Goal: Task Accomplishment & Management: Complete application form

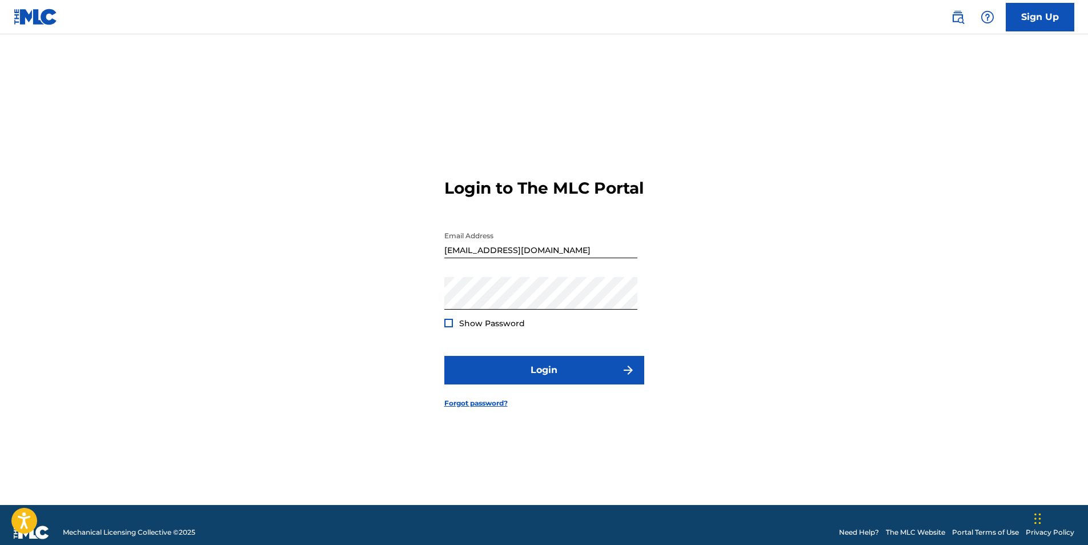
click at [451, 327] on div at bounding box center [448, 323] width 9 height 9
click at [450, 326] on img at bounding box center [449, 323] width 6 height 6
click at [444, 327] on div at bounding box center [448, 323] width 9 height 9
click at [446, 326] on img at bounding box center [449, 323] width 6 height 6
click at [542, 372] on button "Login" at bounding box center [544, 370] width 200 height 29
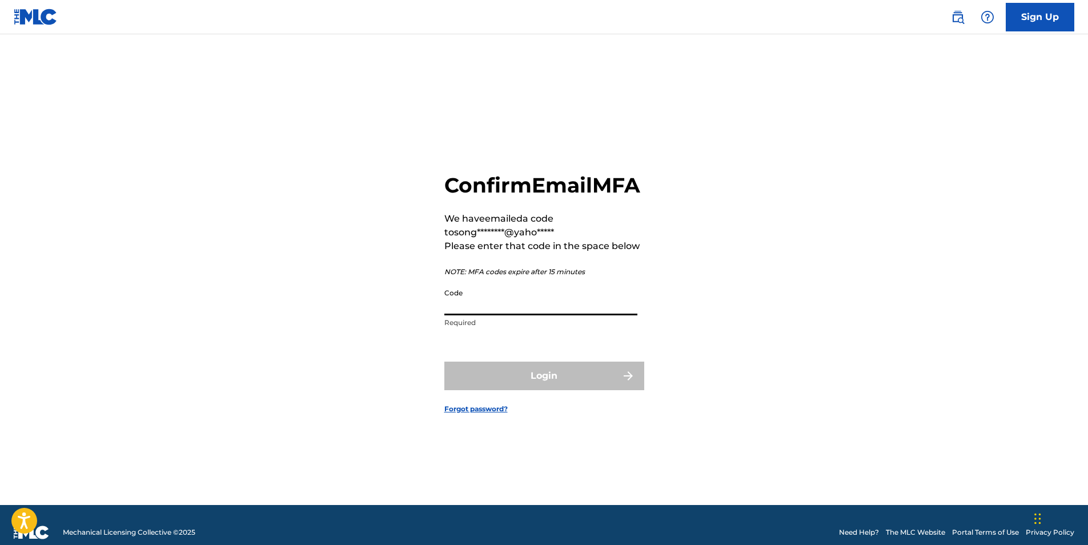
click at [490, 310] on input "Code" at bounding box center [540, 299] width 193 height 33
click at [464, 315] on input "Code" at bounding box center [540, 299] width 193 height 33
paste input "394735"
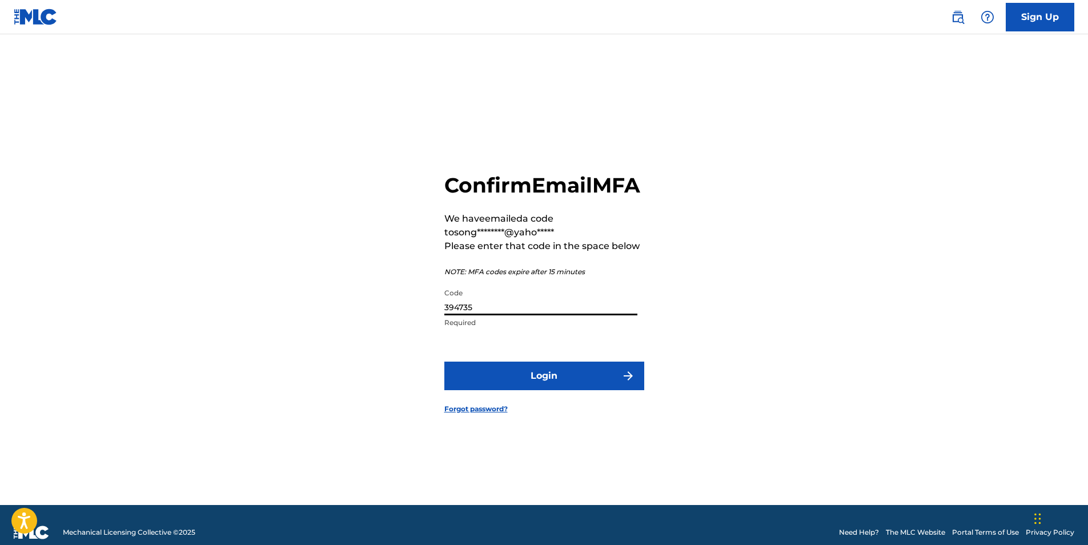
type input "394735"
click at [444, 362] on button "Login" at bounding box center [544, 376] width 200 height 29
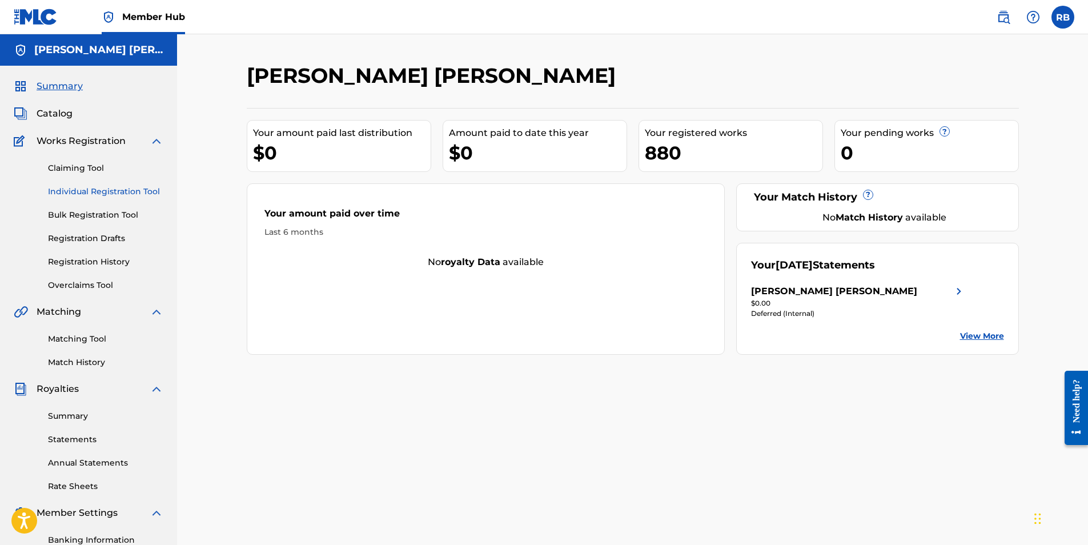
click at [85, 190] on link "Individual Registration Tool" at bounding box center [105, 192] width 115 height 12
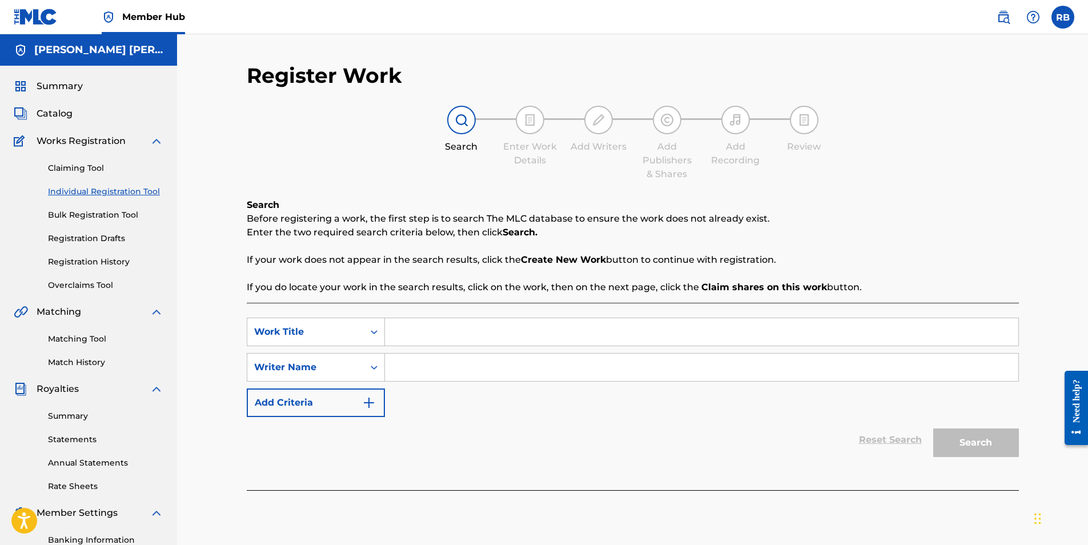
click at [468, 332] on input "Search Form" at bounding box center [702, 331] width 634 height 27
type input "On Shaky Ground"
click at [680, 424] on div "Reset Search Search" at bounding box center [633, 440] width 772 height 46
click at [498, 363] on input "Search Form" at bounding box center [702, 367] width 634 height 27
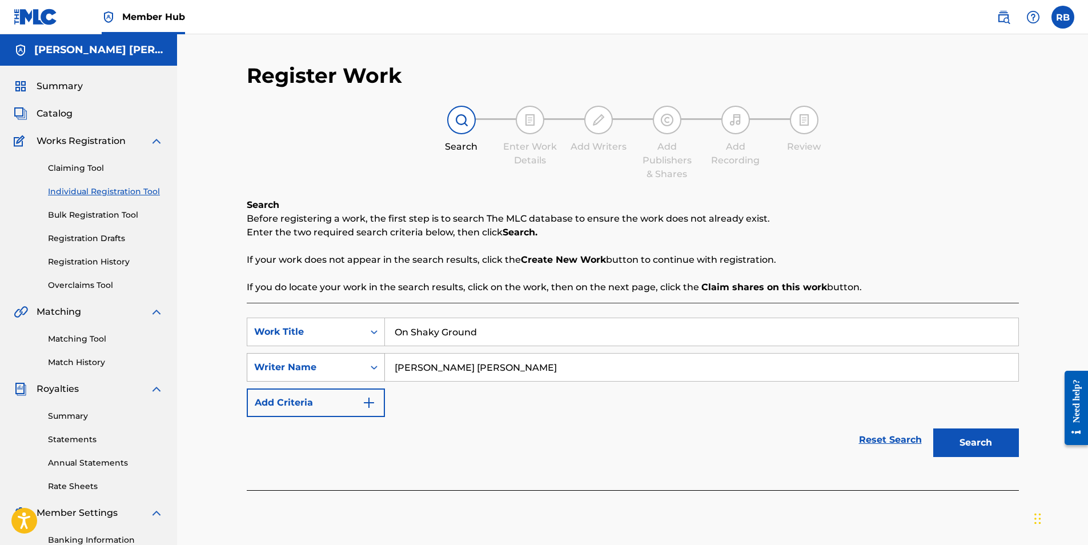
drag, startPoint x: 504, startPoint y: 366, endPoint x: 318, endPoint y: 365, distance: 186.8
click at [320, 368] on div "SearchWithCriteria39f71c96-12a3-4089-a258-1faf4a8cddfa Writer Name [PERSON_NAME…" at bounding box center [633, 367] width 772 height 29
click at [571, 369] on input "[PERSON_NAME] [PERSON_NAME]" at bounding box center [702, 367] width 634 height 27
type input "[PERSON_NAME] [PERSON_NAME]"
click at [965, 444] on button "Search" at bounding box center [976, 442] width 86 height 29
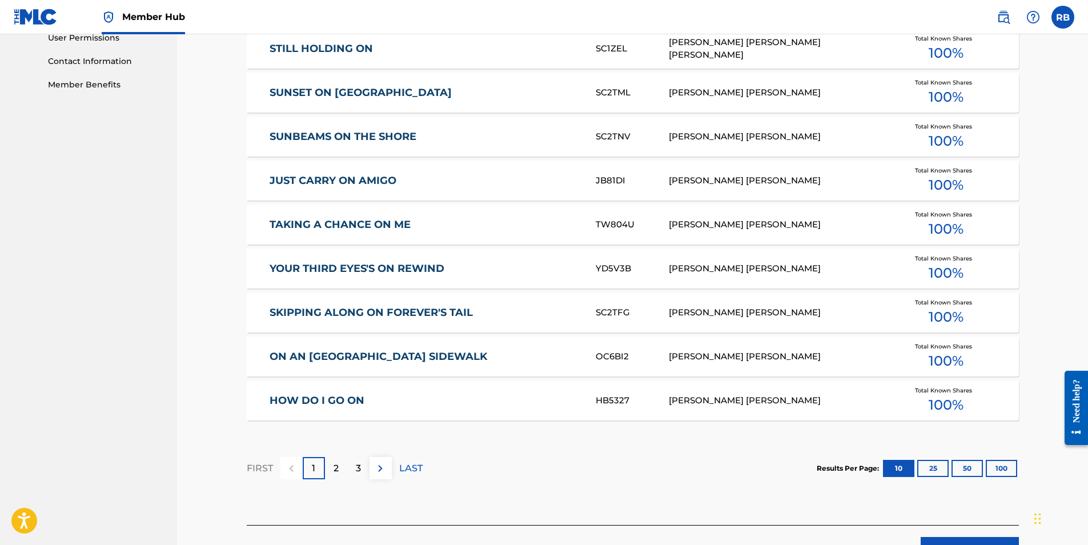
scroll to position [571, 0]
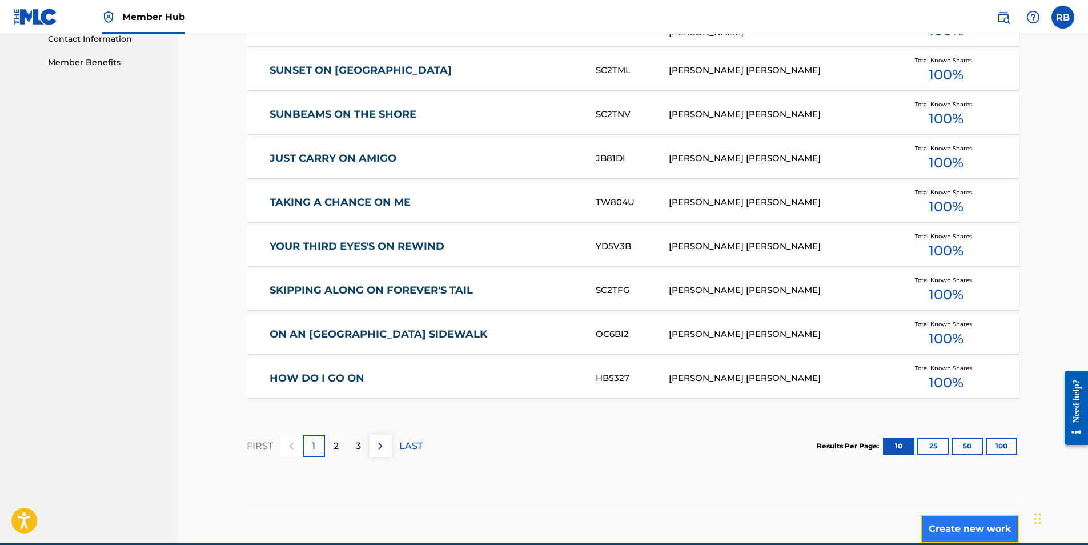
click at [957, 534] on button "Create new work" at bounding box center [970, 529] width 98 height 29
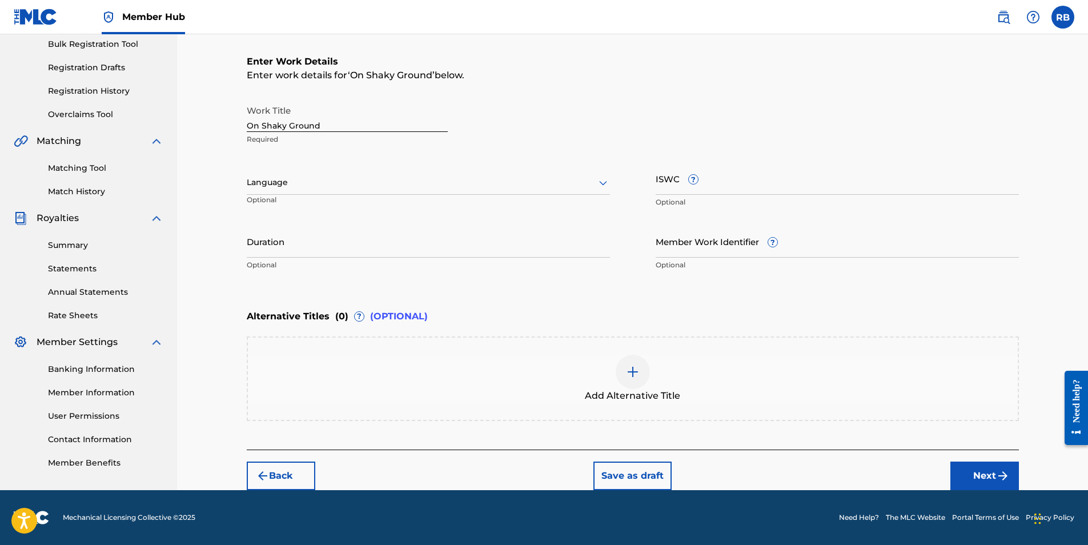
scroll to position [171, 0]
click at [287, 244] on input "Duration" at bounding box center [428, 241] width 363 height 33
type input "02:54"
click at [350, 359] on div "Add Alternative Title" at bounding box center [633, 379] width 770 height 48
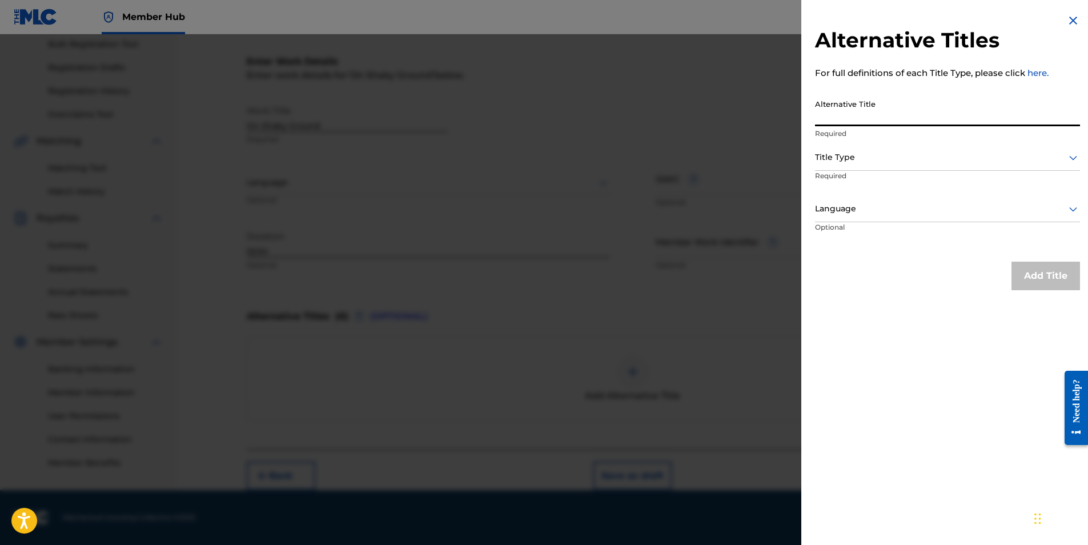
click at [861, 109] on input "Alternative Title" at bounding box center [947, 110] width 265 height 33
click at [929, 117] on input "BeneathShaky Ground" at bounding box center [947, 110] width 265 height 33
click at [851, 118] on input "BeneathShaky Ground" at bounding box center [947, 110] width 265 height 33
click at [915, 111] on input "Beneath Shaky Ground" at bounding box center [947, 110] width 265 height 33
type input "Beneath Shaky Ground"
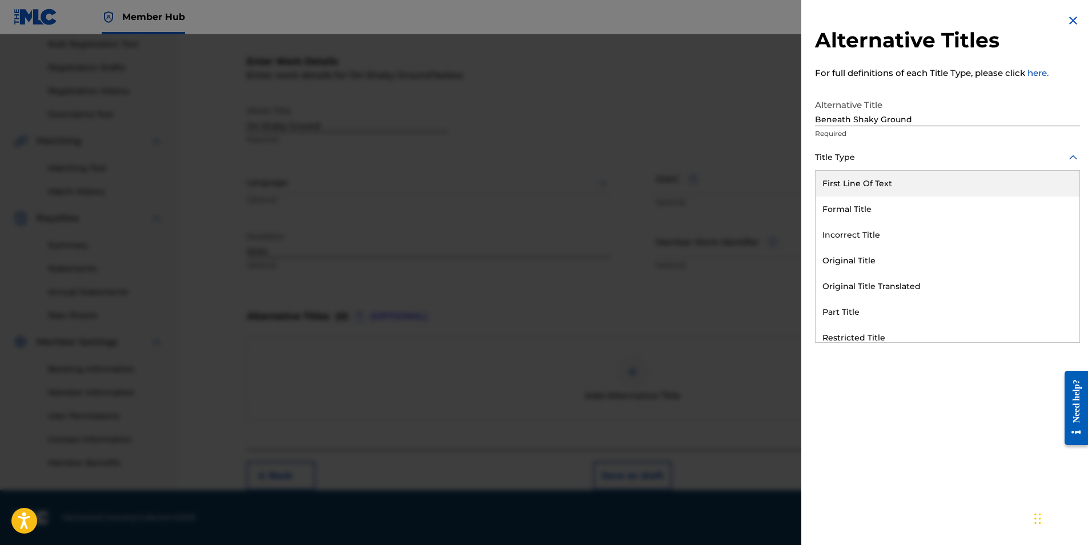
click at [1070, 156] on icon at bounding box center [1074, 158] width 14 height 14
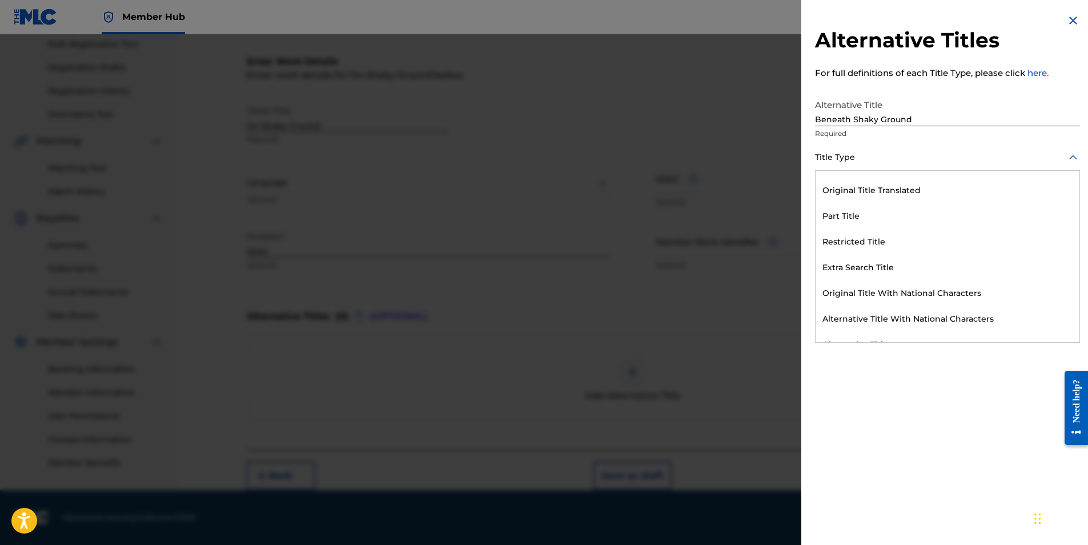
scroll to position [111, 0]
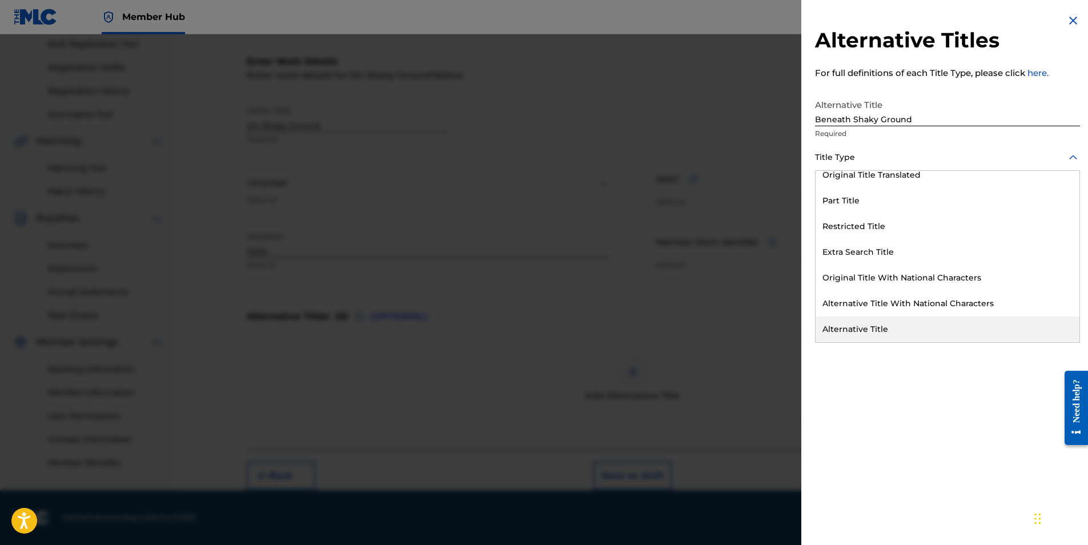
click at [864, 326] on div "Alternative Title" at bounding box center [948, 329] width 264 height 26
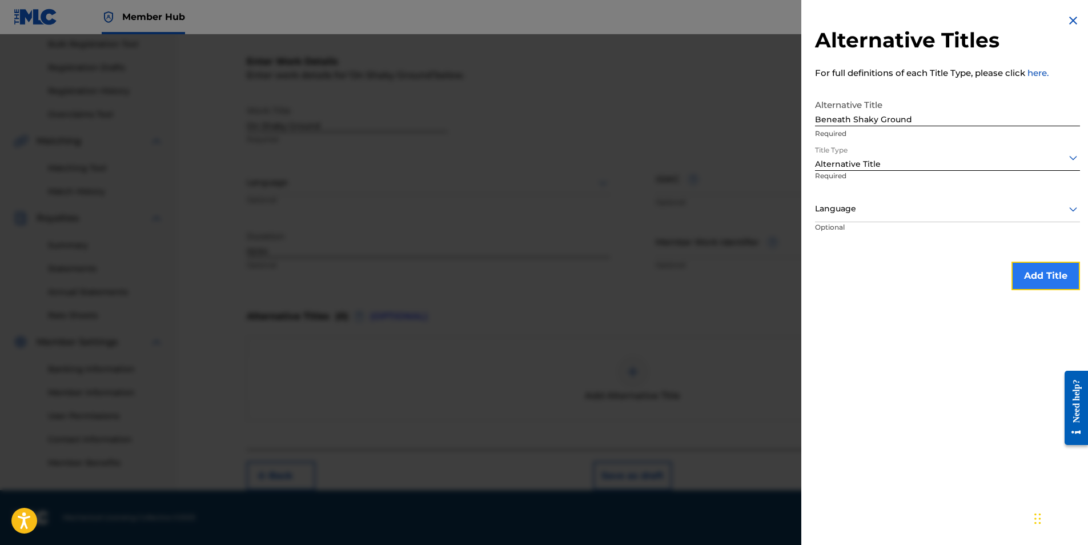
click at [1032, 276] on button "Add Title" at bounding box center [1046, 276] width 69 height 29
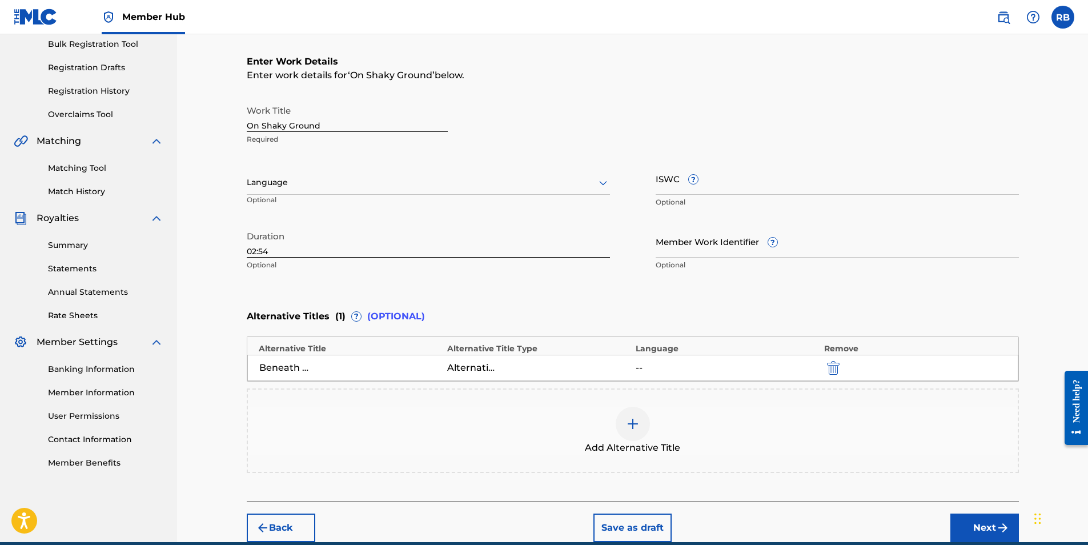
scroll to position [223, 0]
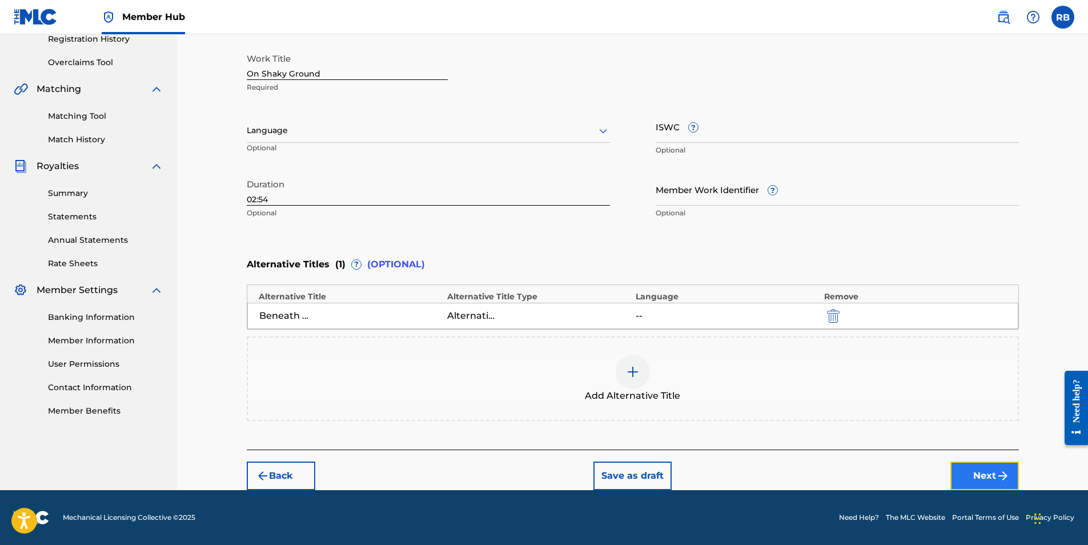
click at [984, 469] on button "Next" at bounding box center [985, 476] width 69 height 29
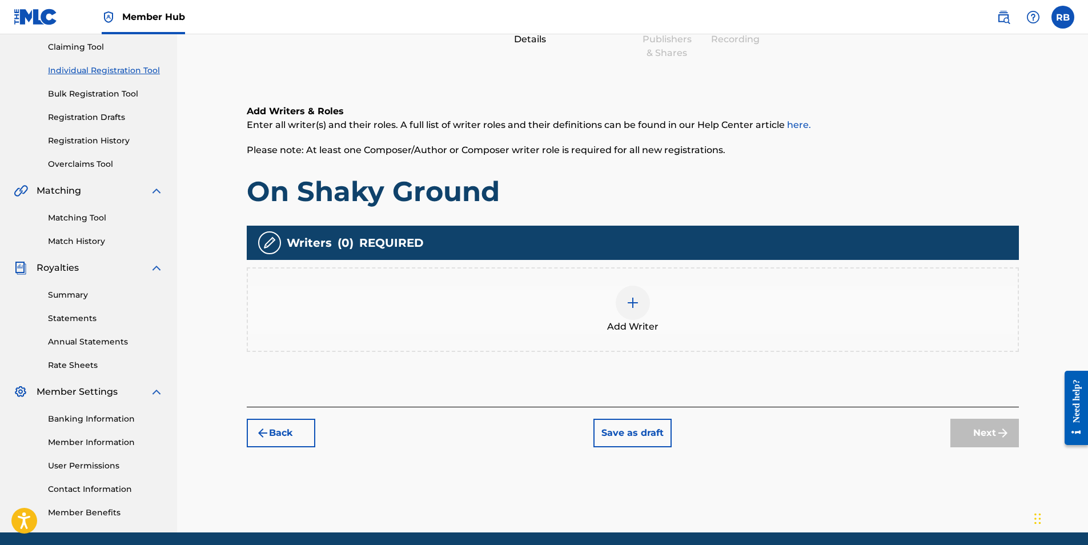
scroll to position [51, 0]
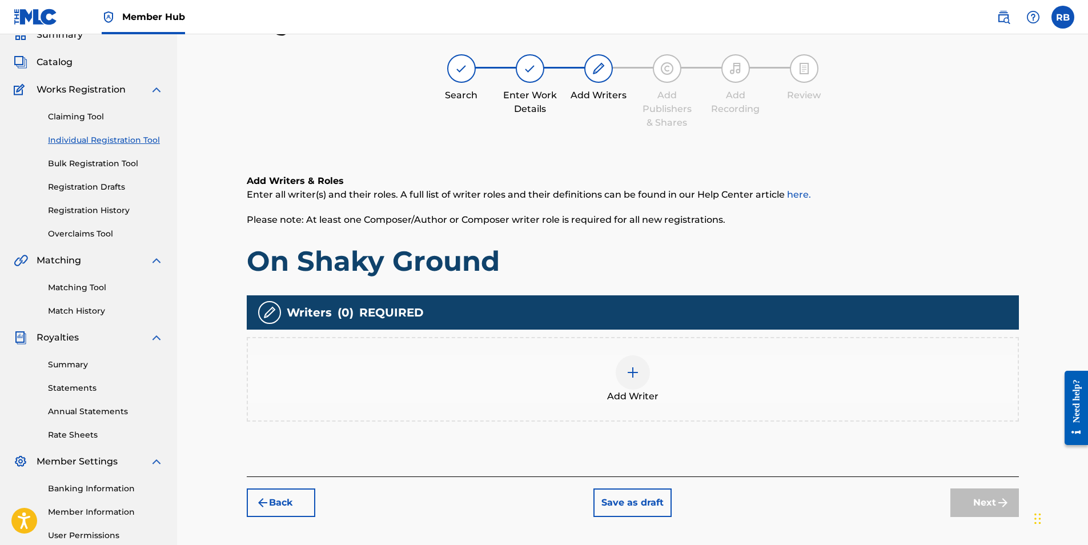
click at [634, 378] on img at bounding box center [633, 373] width 14 height 14
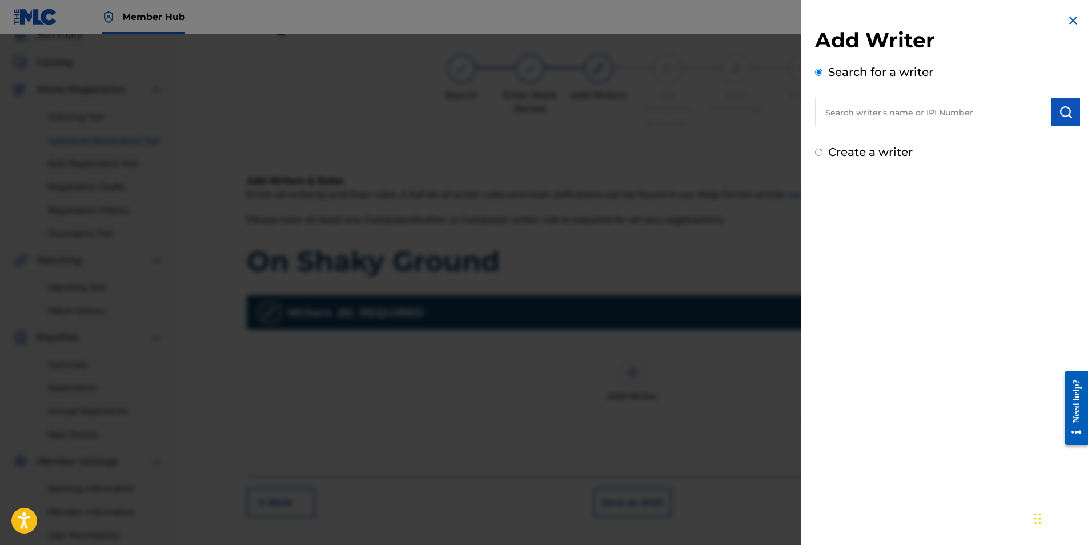
click at [860, 107] on input "text" at bounding box center [933, 112] width 237 height 29
paste input "[PERSON_NAME] [PERSON_NAME]"
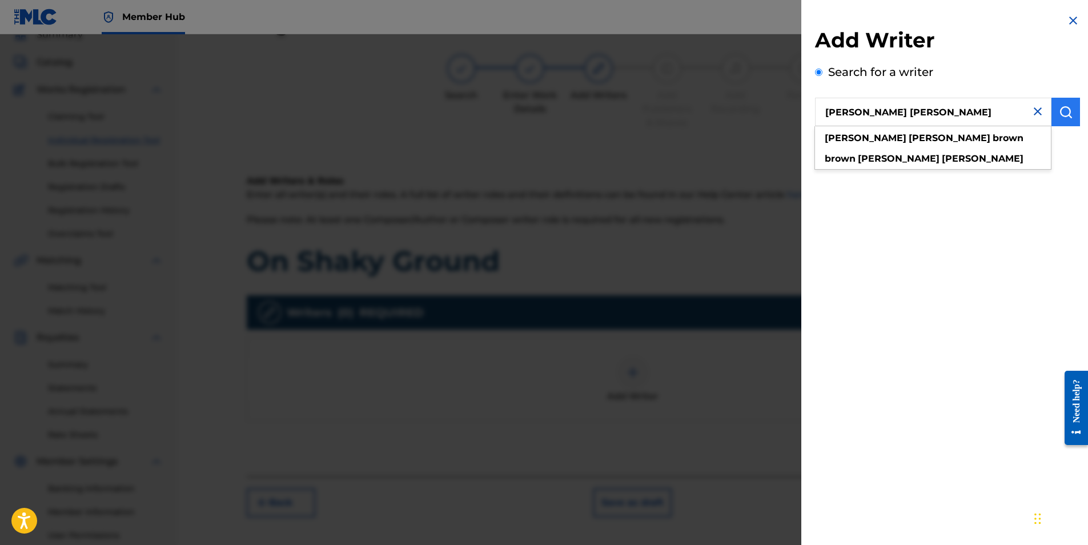
type input "[PERSON_NAME] [PERSON_NAME]"
click at [1066, 122] on button "submit" at bounding box center [1066, 112] width 29 height 29
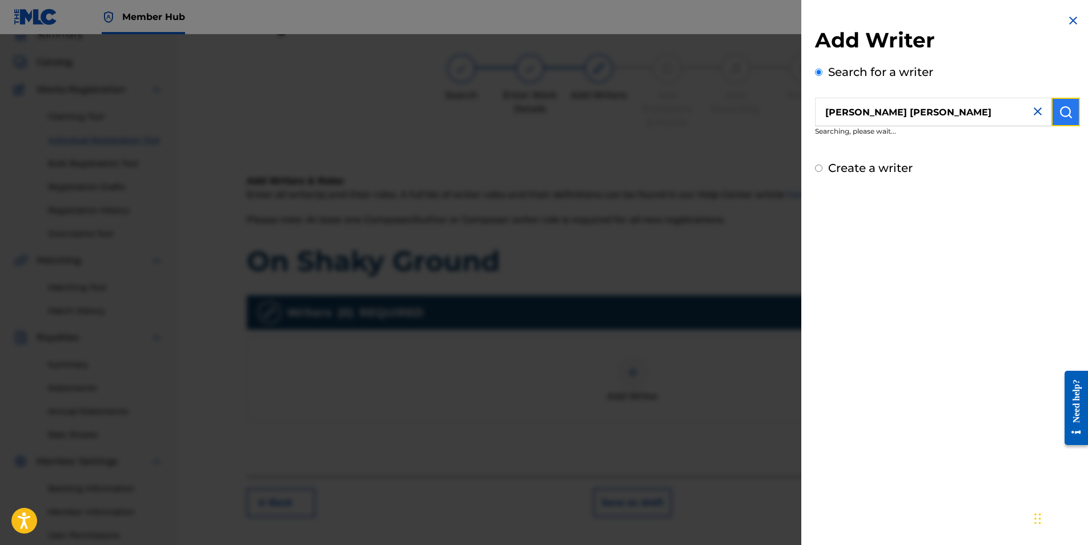
click at [1065, 120] on button "submit" at bounding box center [1066, 112] width 29 height 29
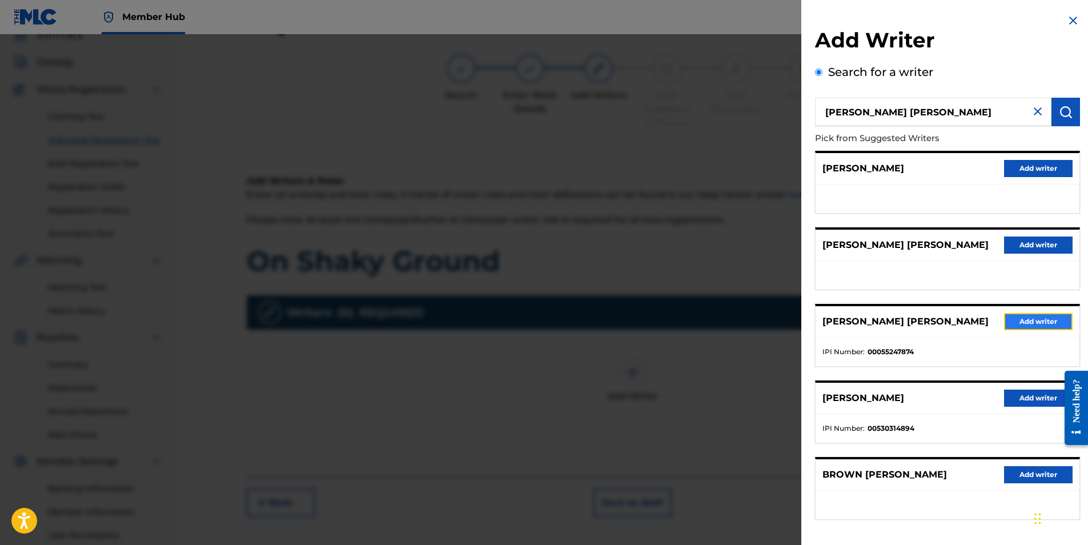
click at [1024, 322] on button "Add writer" at bounding box center [1038, 321] width 69 height 17
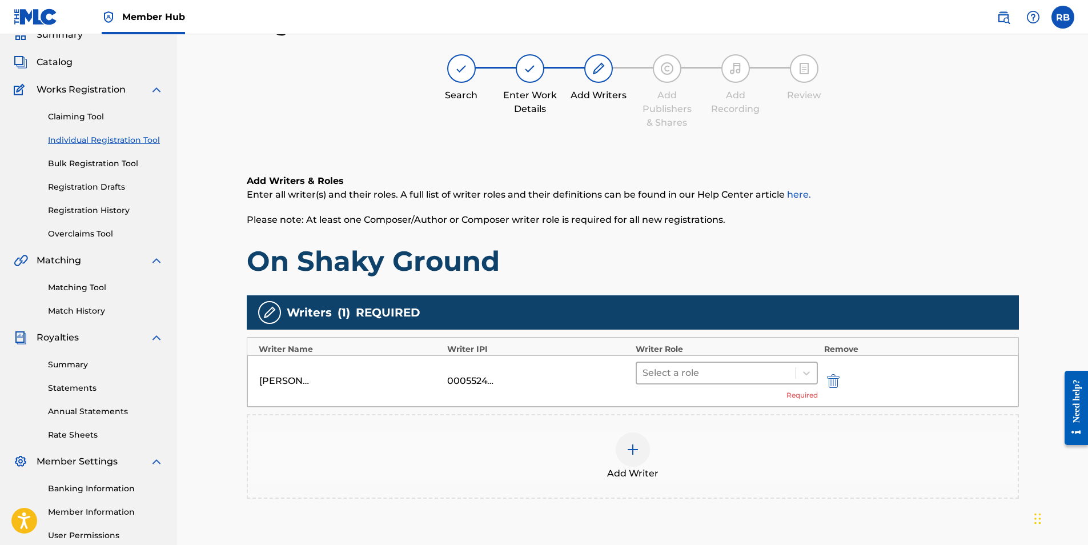
click at [676, 368] on div at bounding box center [717, 373] width 148 height 16
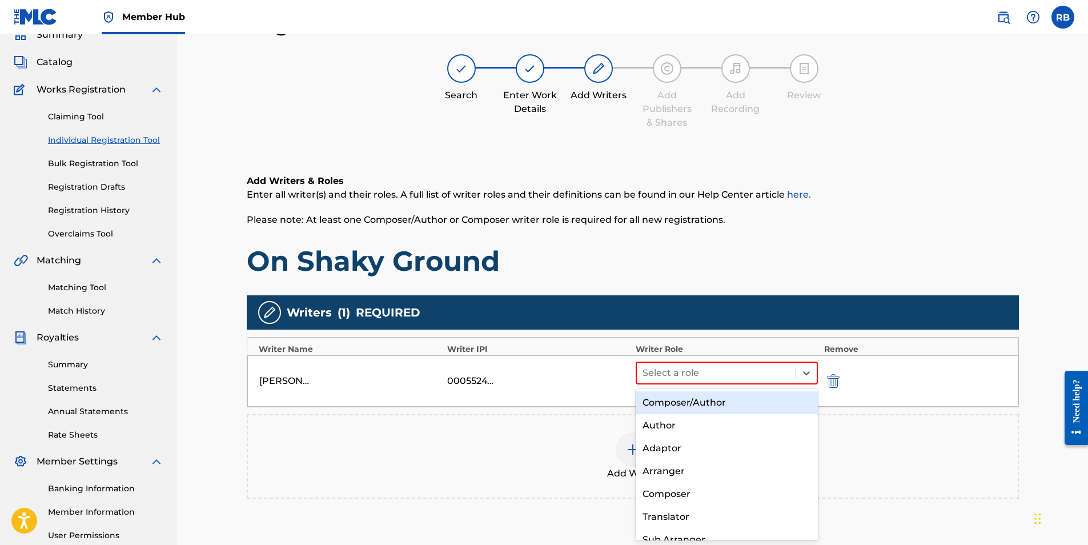
click at [690, 404] on div "Composer/Author" at bounding box center [727, 402] width 183 height 23
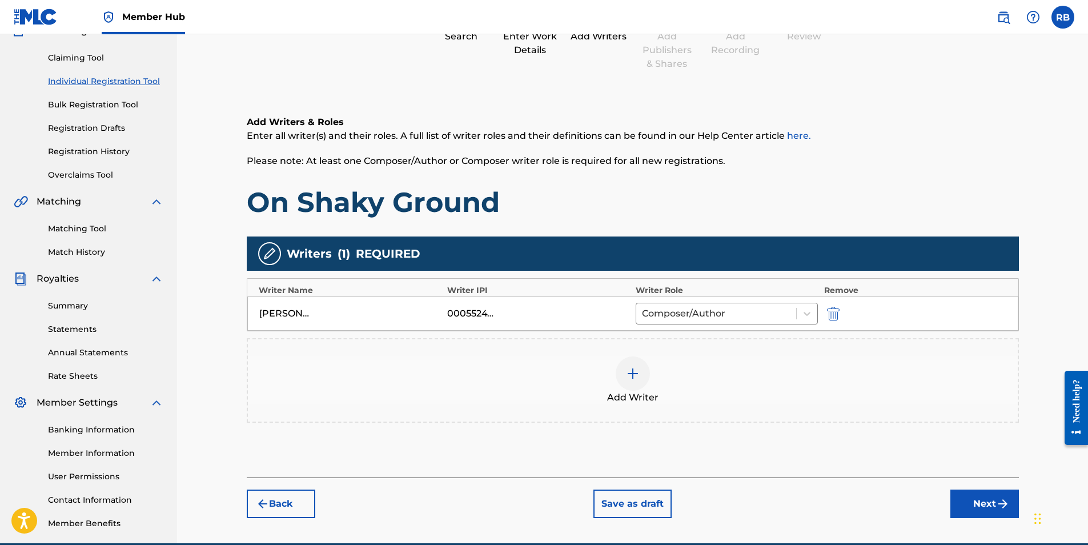
scroll to position [163, 0]
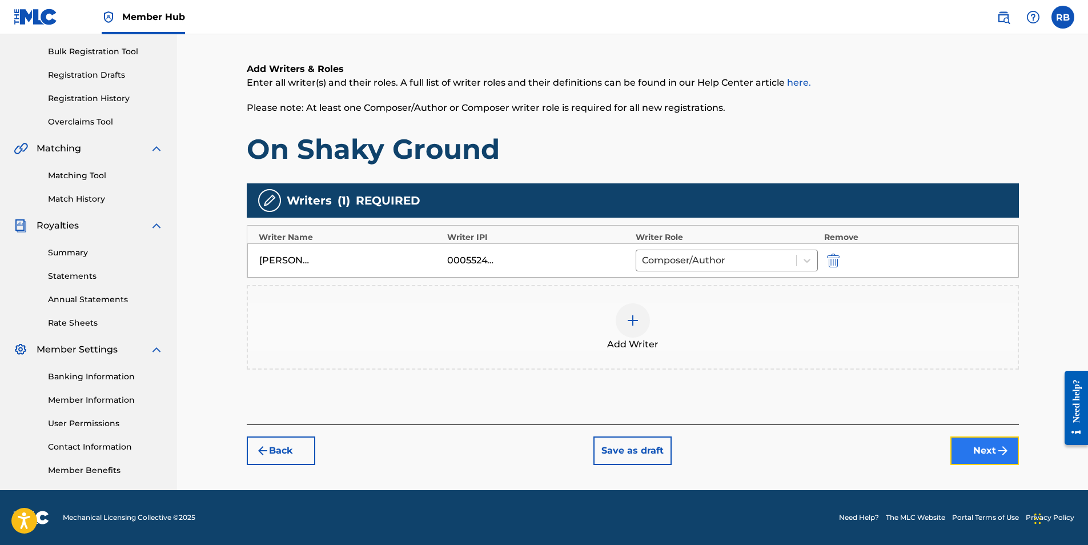
click at [981, 446] on button "Next" at bounding box center [985, 450] width 69 height 29
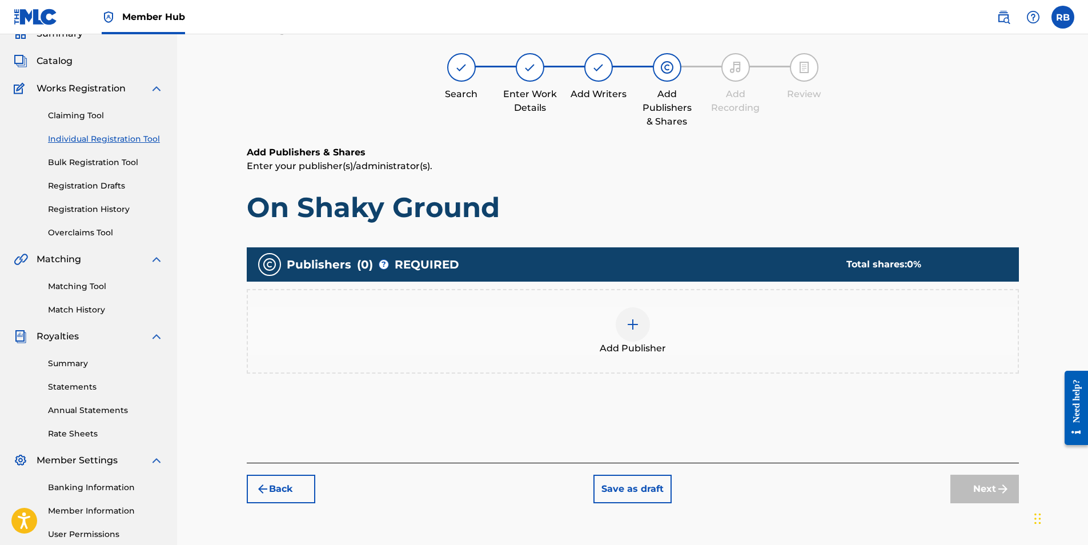
scroll to position [51, 0]
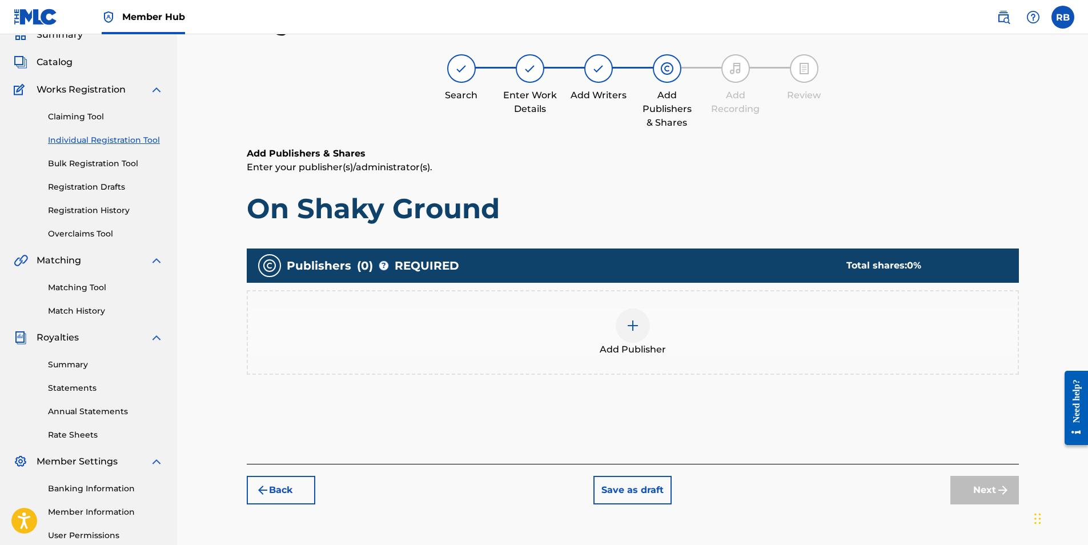
click at [627, 326] on img at bounding box center [633, 326] width 14 height 14
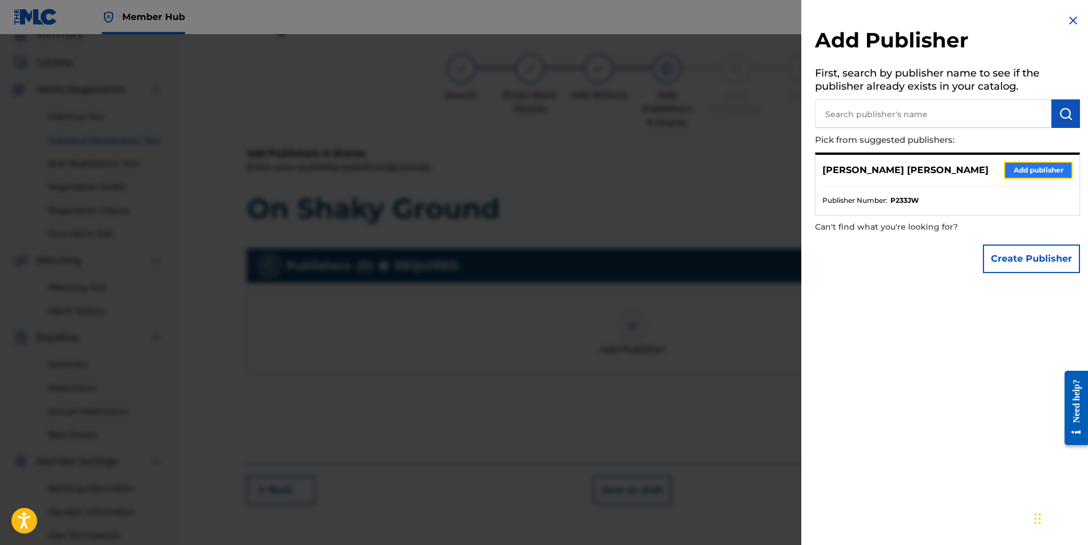
click at [1026, 169] on button "Add publisher" at bounding box center [1038, 170] width 69 height 17
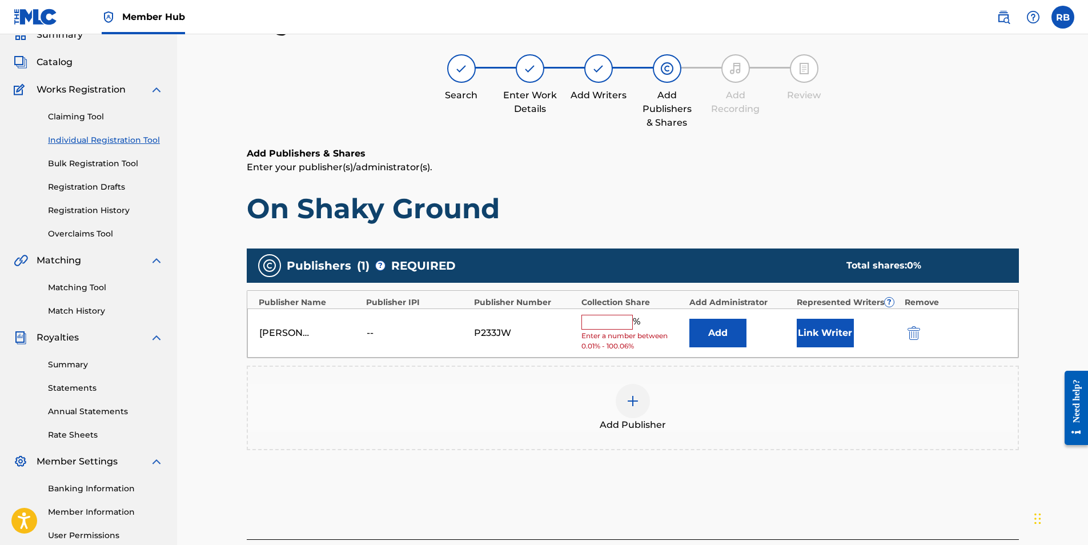
click at [611, 323] on input "text" at bounding box center [607, 322] width 51 height 15
type input "100"
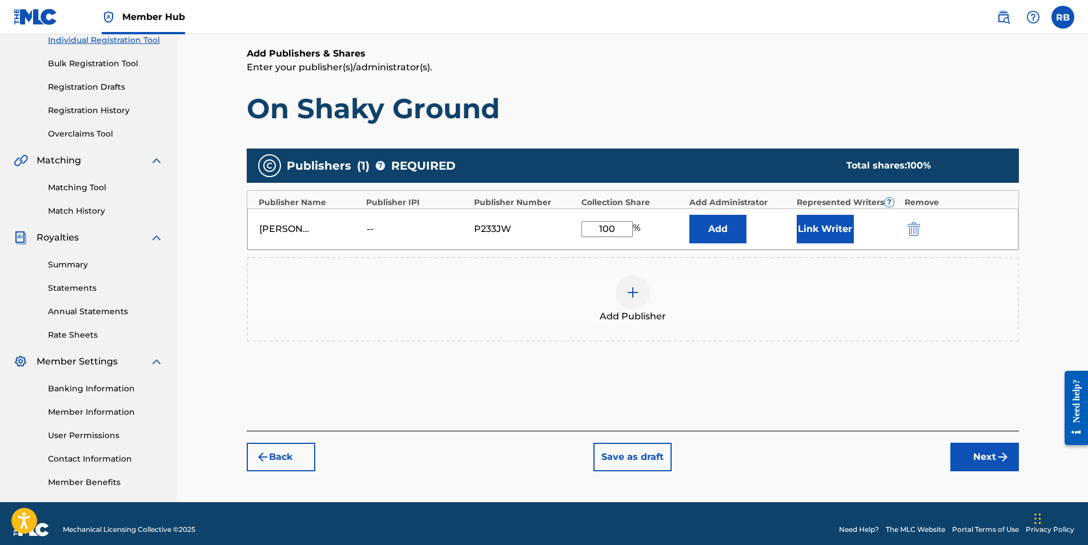
scroll to position [163, 0]
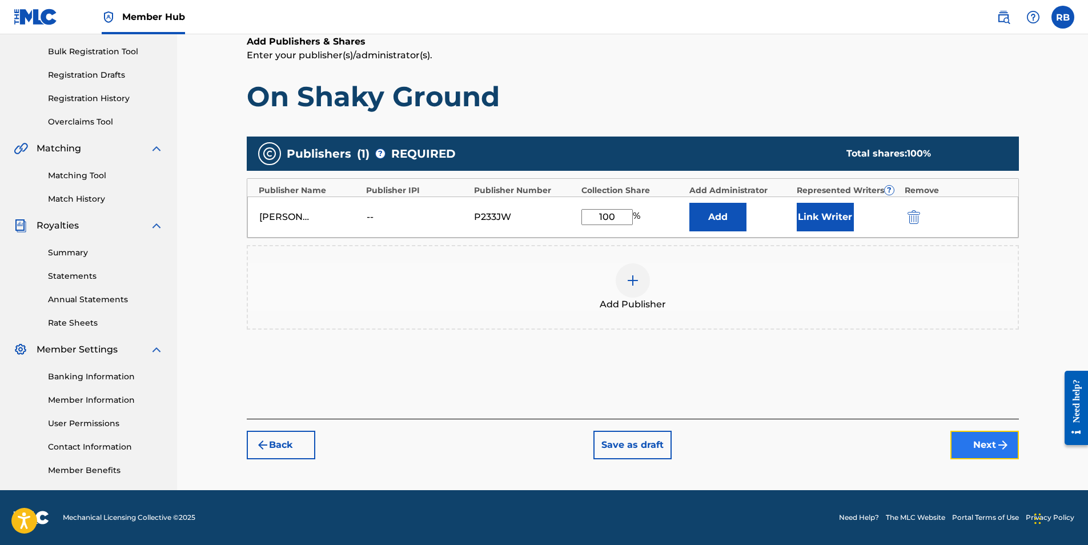
click at [979, 449] on button "Next" at bounding box center [985, 445] width 69 height 29
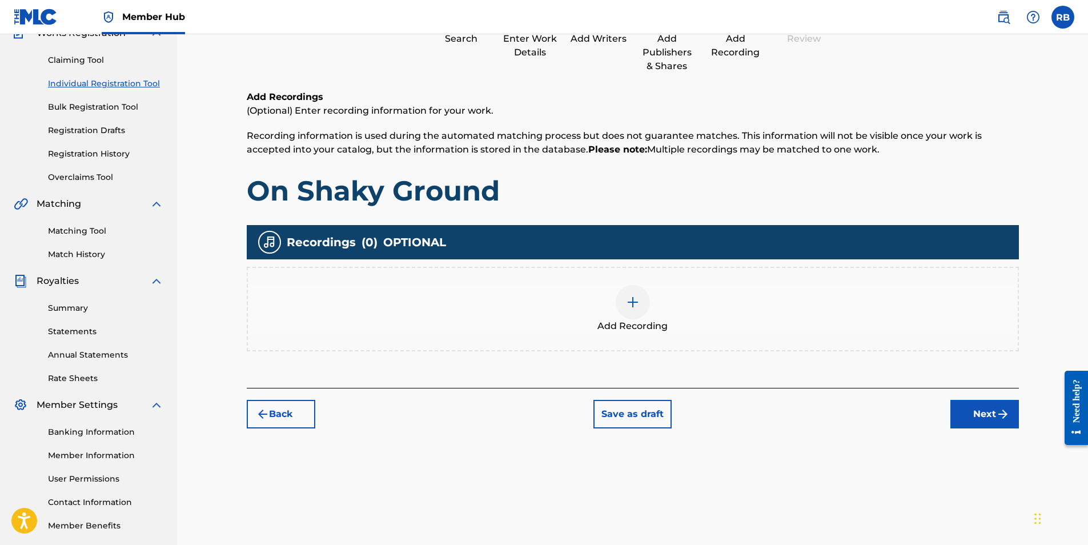
scroll to position [51, 0]
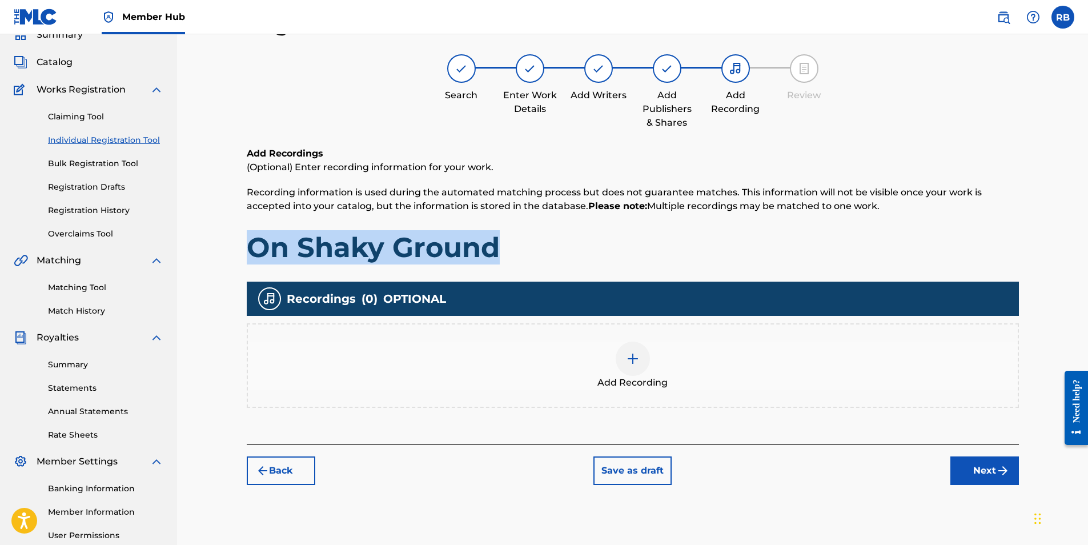
drag, startPoint x: 248, startPoint y: 249, endPoint x: 509, endPoint y: 255, distance: 261.2
click at [510, 255] on h1 "On Shaky Ground" at bounding box center [633, 247] width 772 height 34
drag, startPoint x: 509, startPoint y: 255, endPoint x: 437, endPoint y: 250, distance: 72.2
copy h1 "On Shaky Ground"
click at [632, 359] on img at bounding box center [633, 359] width 14 height 14
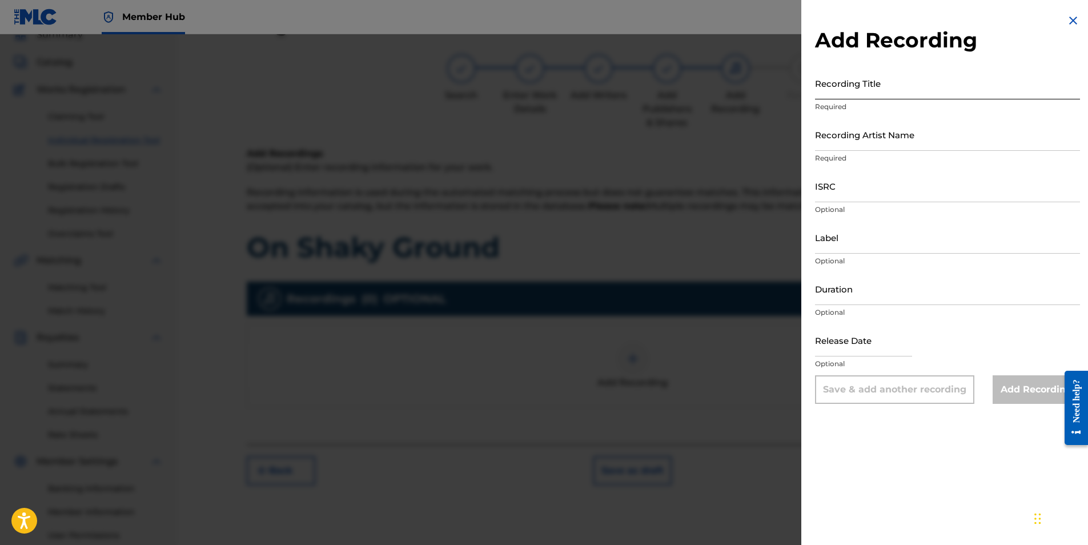
click at [843, 82] on input "Recording Title" at bounding box center [947, 83] width 265 height 33
paste input "On Shaky Ground"
type input "On Shaky Ground"
click at [861, 130] on input "Recording Artist Name" at bounding box center [947, 134] width 265 height 33
type input "[PERSON_NAME] [PERSON_NAME]"
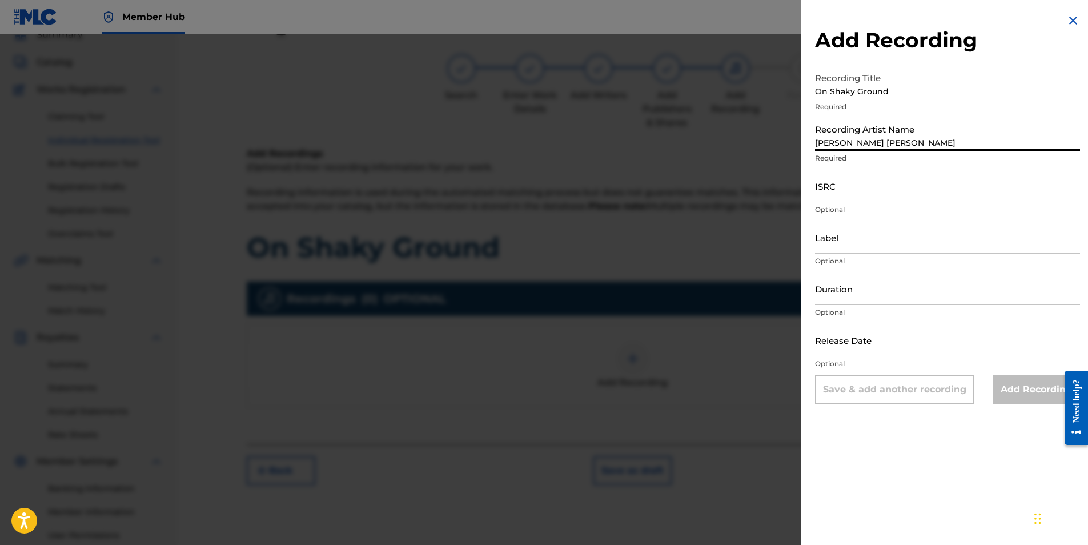
type input "[PERSON_NAME] [PERSON_NAME]"
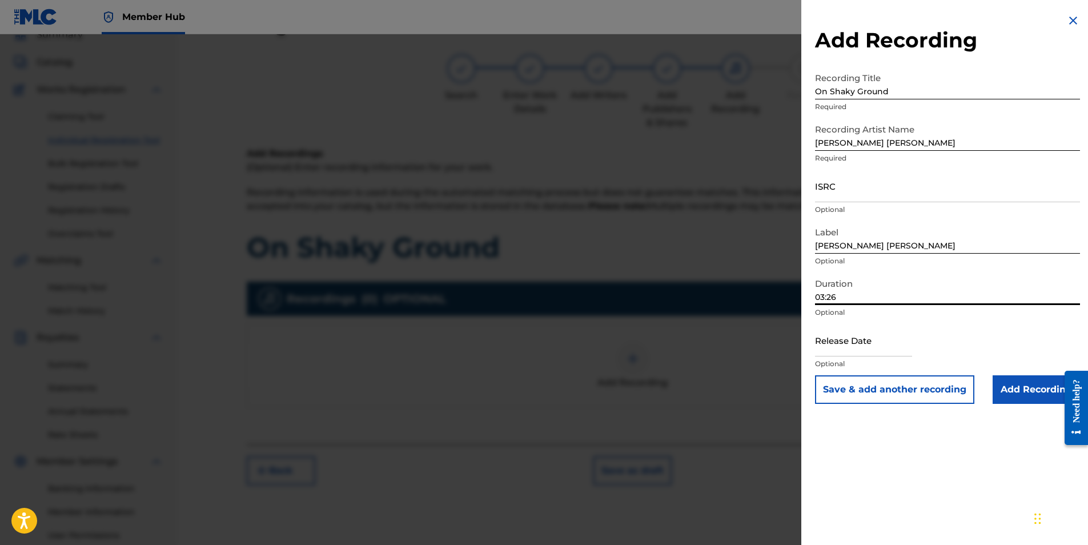
drag, startPoint x: 821, startPoint y: 295, endPoint x: 890, endPoint y: 290, distance: 69.4
click at [882, 291] on input "03:26" at bounding box center [947, 288] width 265 height 33
type input "02:54"
click at [847, 190] on input "ISRC" at bounding box center [947, 186] width 265 height 33
click at [1047, 54] on div "Add Recording Recording Title On Shaky Ground Required Recording Artist Name [P…" at bounding box center [947, 209] width 292 height 418
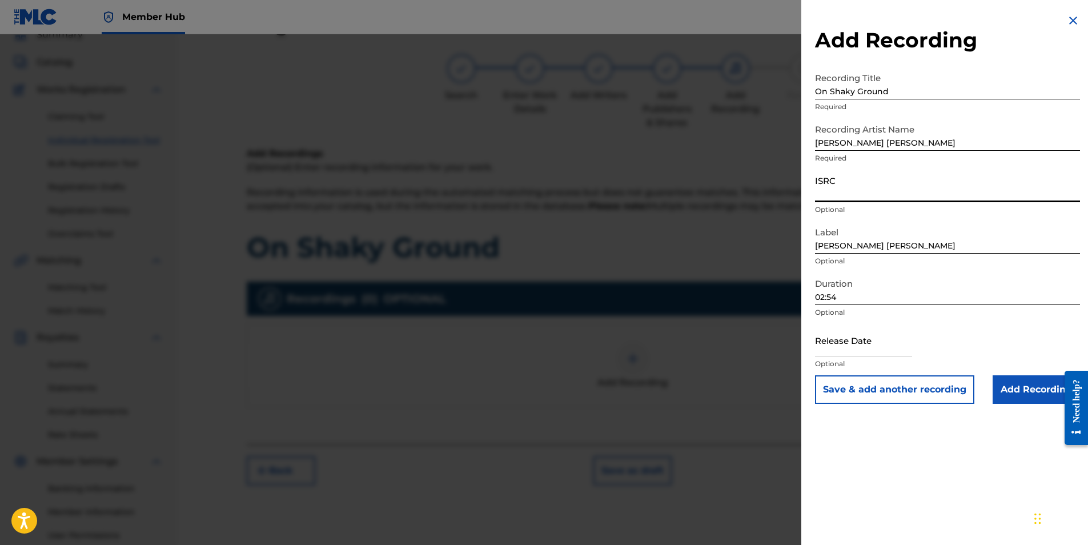
click at [870, 186] on input "ISRC" at bounding box center [947, 186] width 265 height 33
paste input "GXFHP2577978"
type input "GXFHP2577978"
drag, startPoint x: 1045, startPoint y: 381, endPoint x: 1045, endPoint y: 387, distance: 6.3
click at [1045, 384] on input "Add Recording" at bounding box center [1036, 389] width 87 height 29
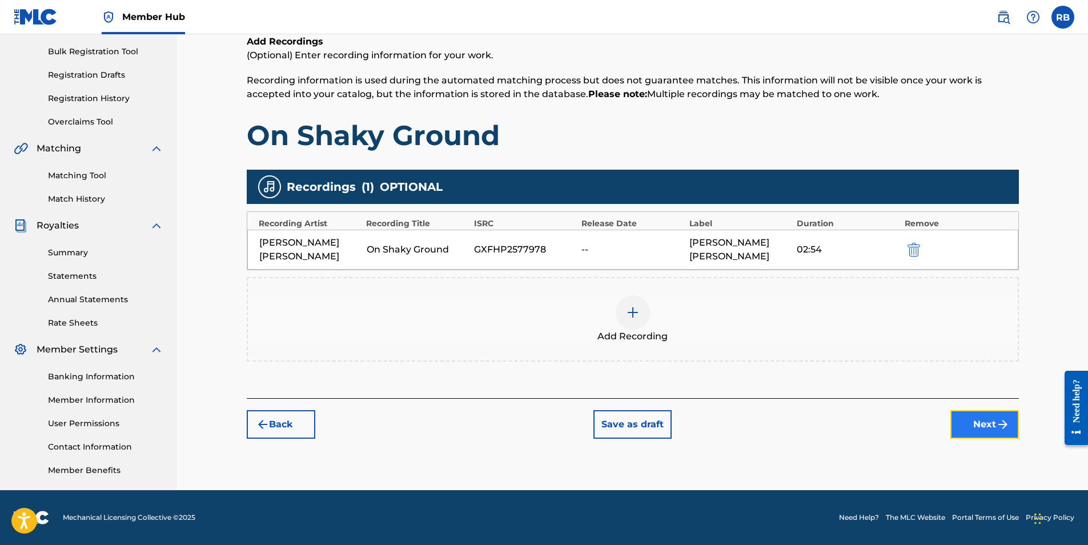
click at [989, 430] on button "Next" at bounding box center [985, 424] width 69 height 29
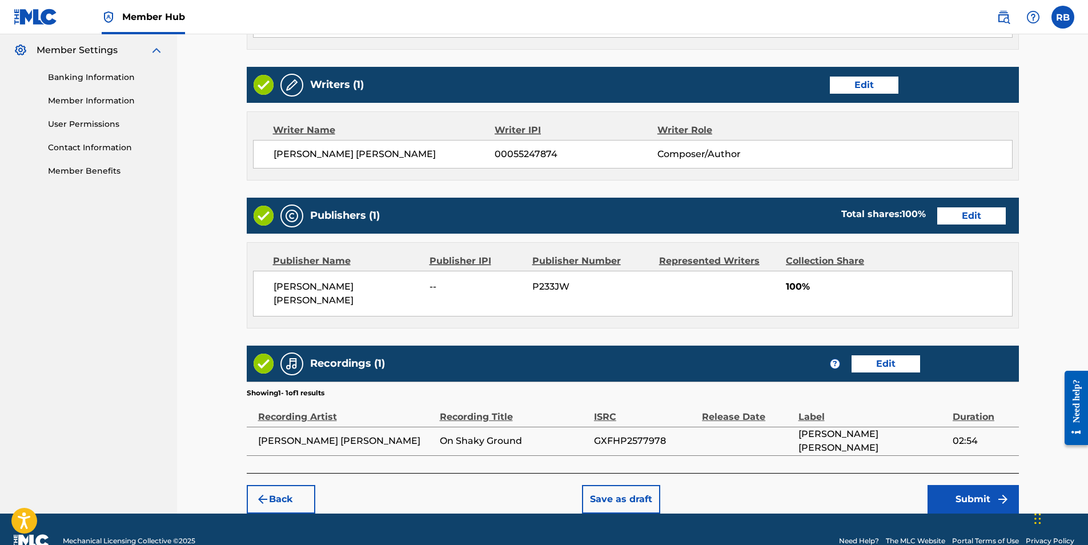
scroll to position [472, 0]
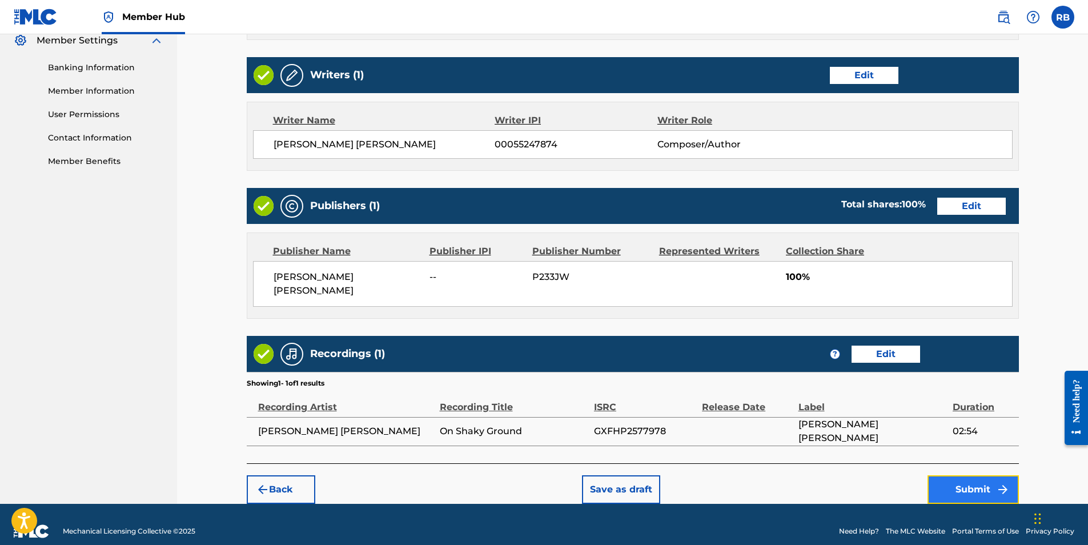
click at [980, 479] on button "Submit" at bounding box center [973, 489] width 91 height 29
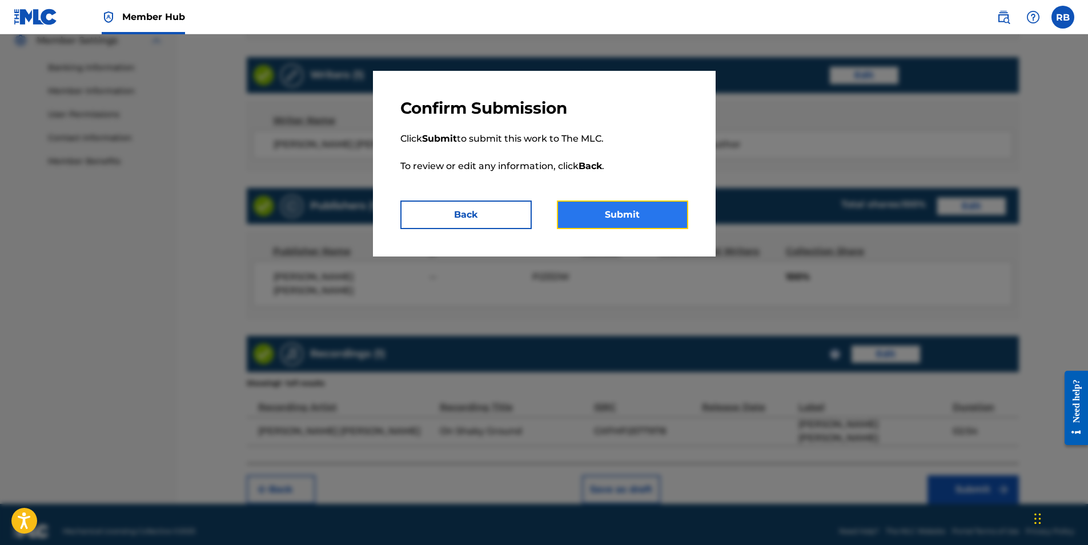
click at [607, 211] on button "Submit" at bounding box center [622, 215] width 131 height 29
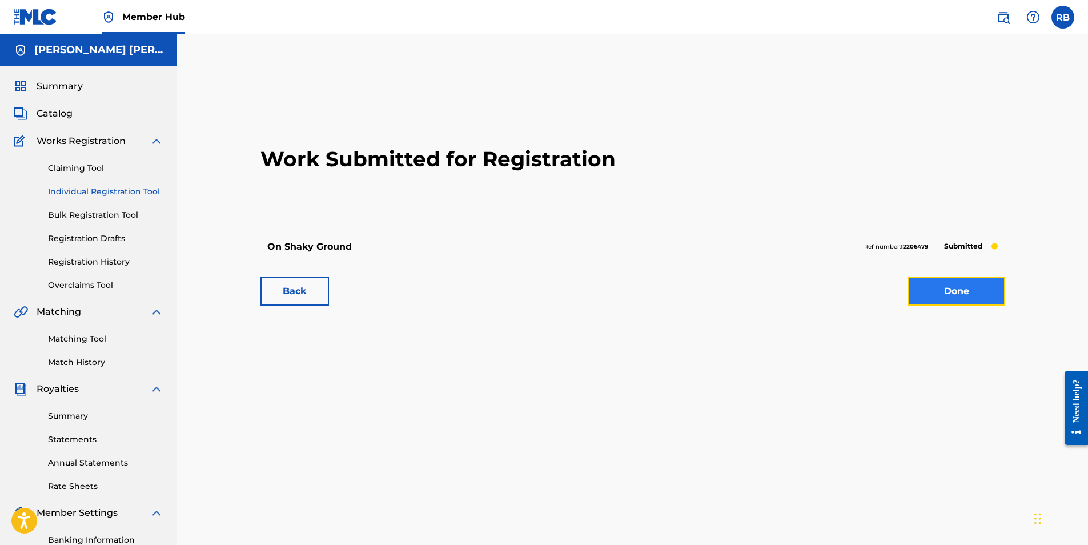
click at [936, 291] on link "Done" at bounding box center [956, 291] width 97 height 29
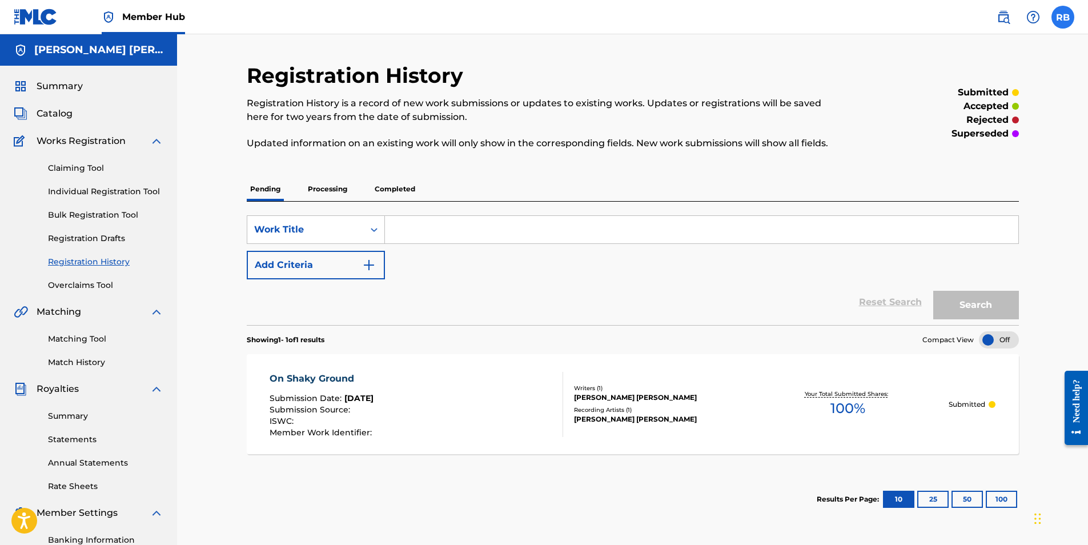
click at [1070, 19] on label at bounding box center [1063, 17] width 23 height 23
click at [1063, 17] on input "RB [PERSON_NAME] [EMAIL_ADDRESS][DOMAIN_NAME] Notification Preferences Profile …" at bounding box center [1063, 17] width 0 height 0
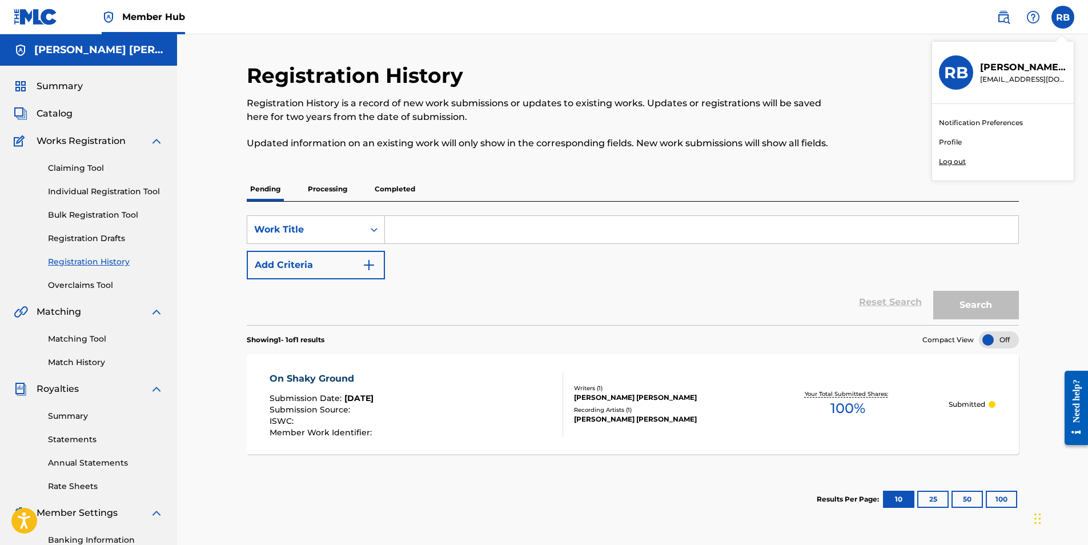
click at [960, 161] on p "Log out" at bounding box center [952, 162] width 27 height 10
click at [1063, 17] on input "RB [PERSON_NAME] [EMAIL_ADDRESS][DOMAIN_NAME] Notification Preferences Profile …" at bounding box center [1063, 17] width 0 height 0
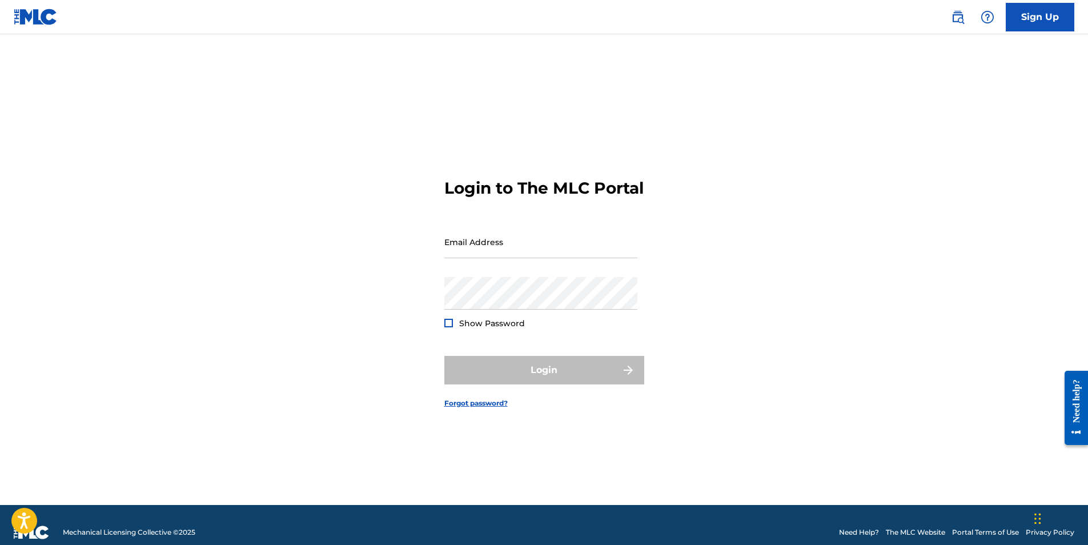
type input "[EMAIL_ADDRESS][DOMAIN_NAME]"
